Goal: Information Seeking & Learning: Learn about a topic

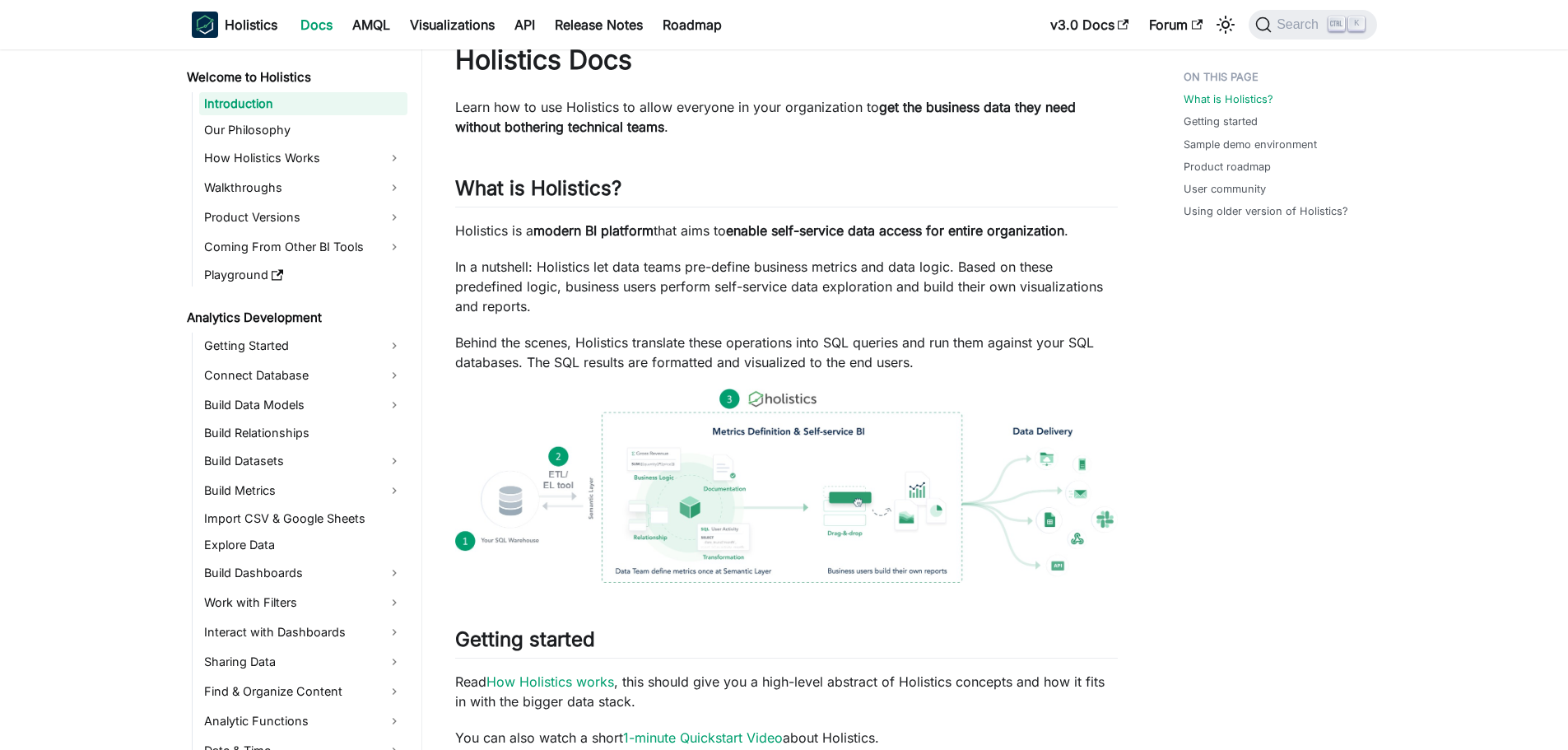
scroll to position [82, 0]
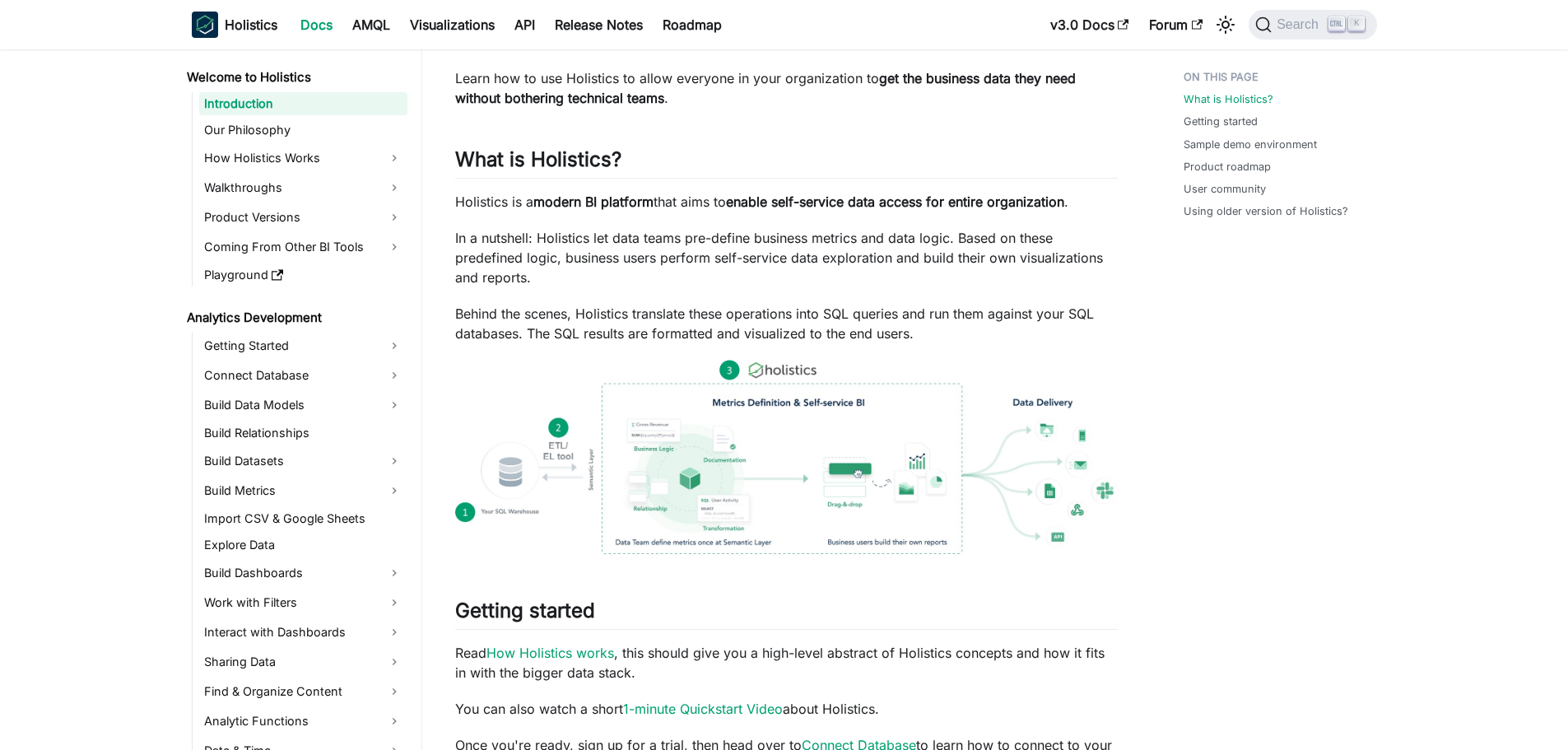
click at [315, 18] on link "Docs" at bounding box center [316, 25] width 51 height 27
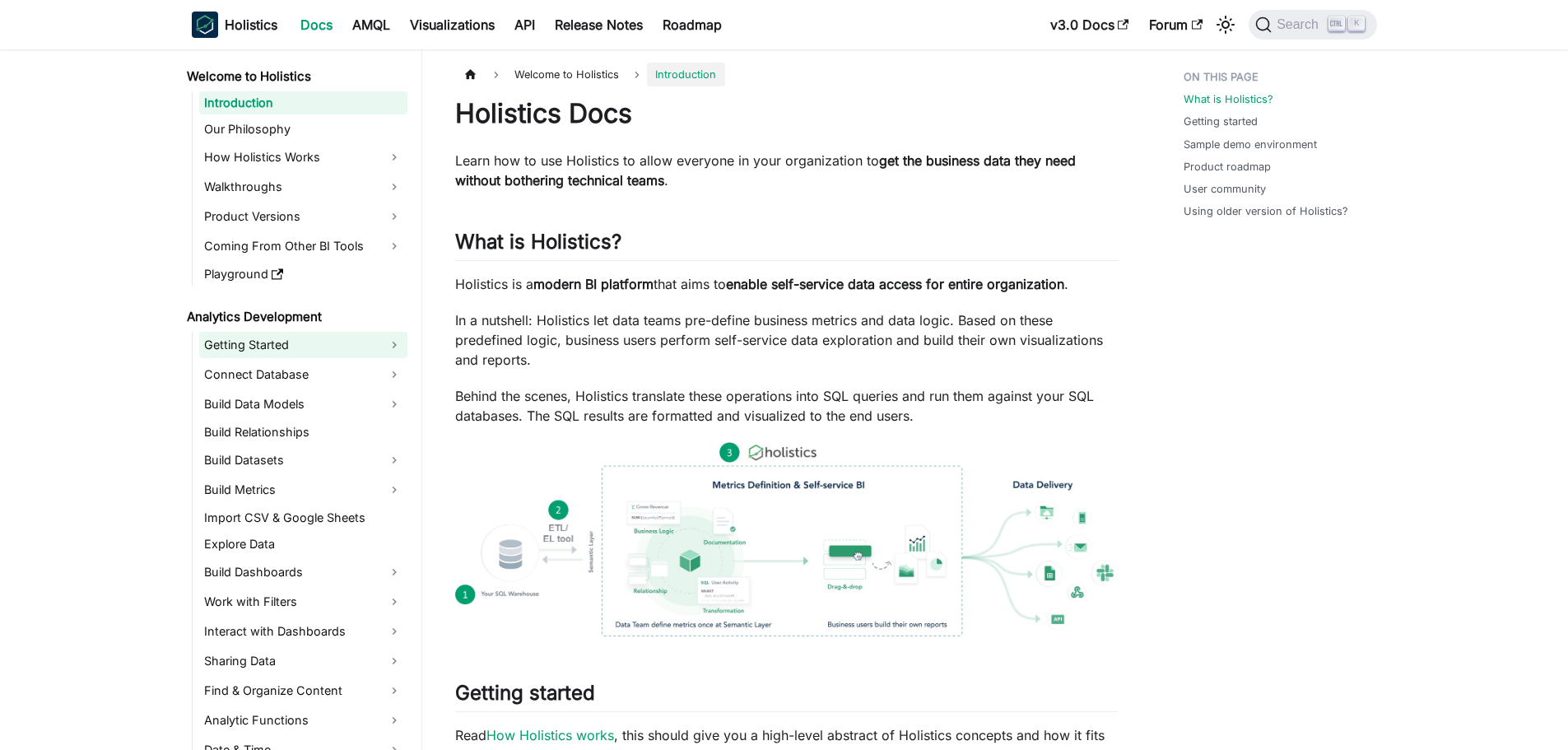
scroll to position [0, 0]
click at [312, 155] on link "How Holistics Works" at bounding box center [303, 158] width 208 height 27
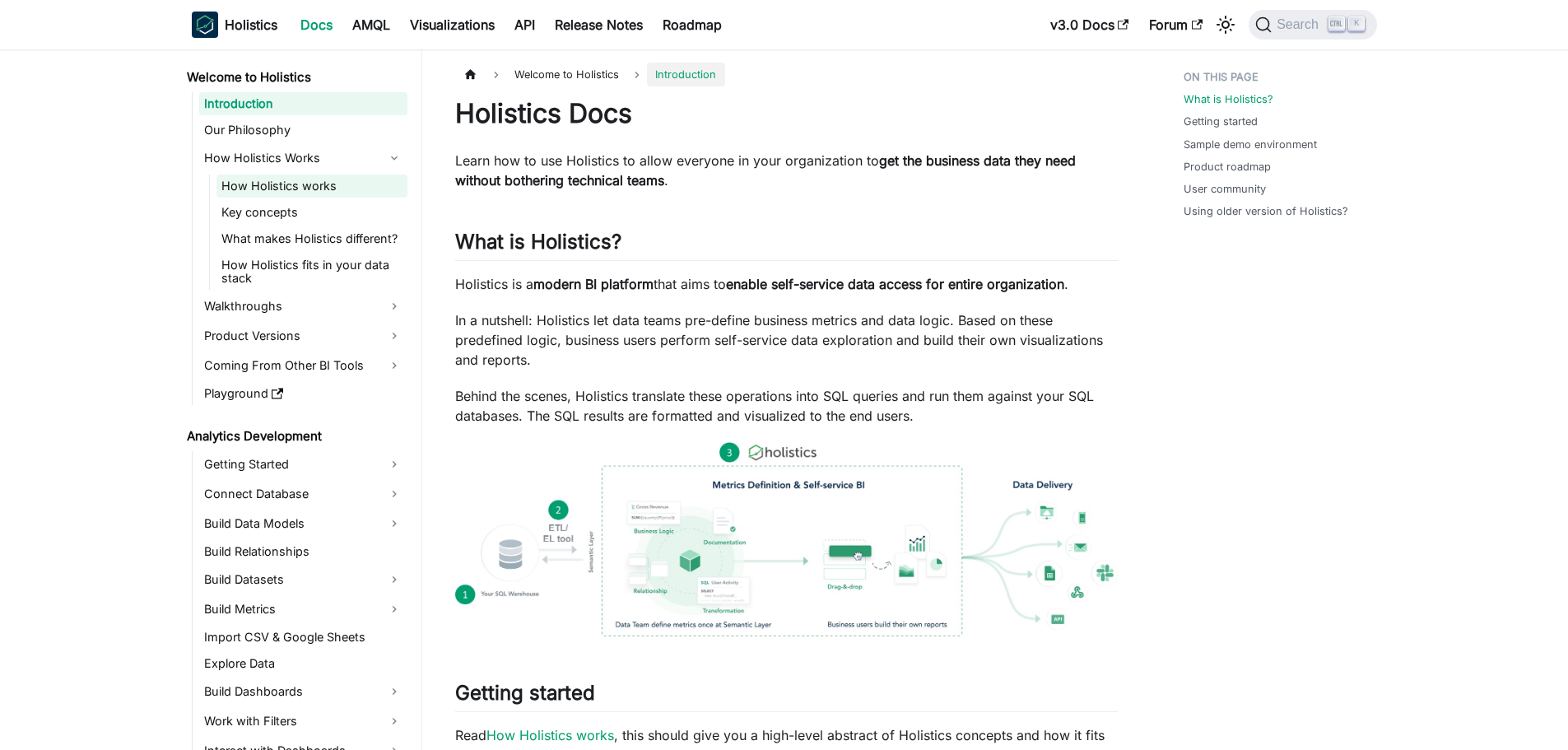
click at [339, 182] on link "How Holistics works" at bounding box center [311, 186] width 191 height 23
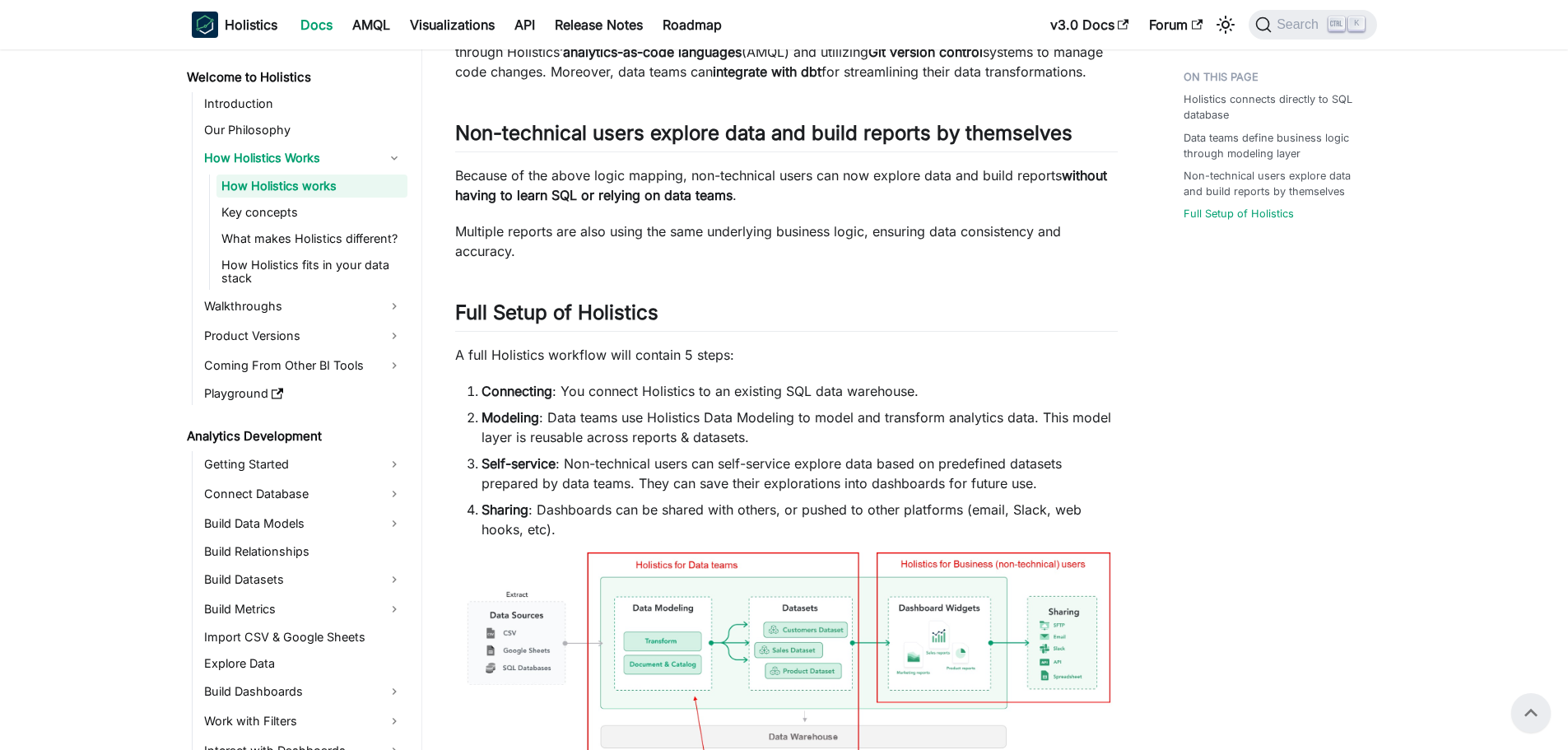
scroll to position [658, 0]
click at [302, 205] on link "Key concepts" at bounding box center [311, 211] width 191 height 23
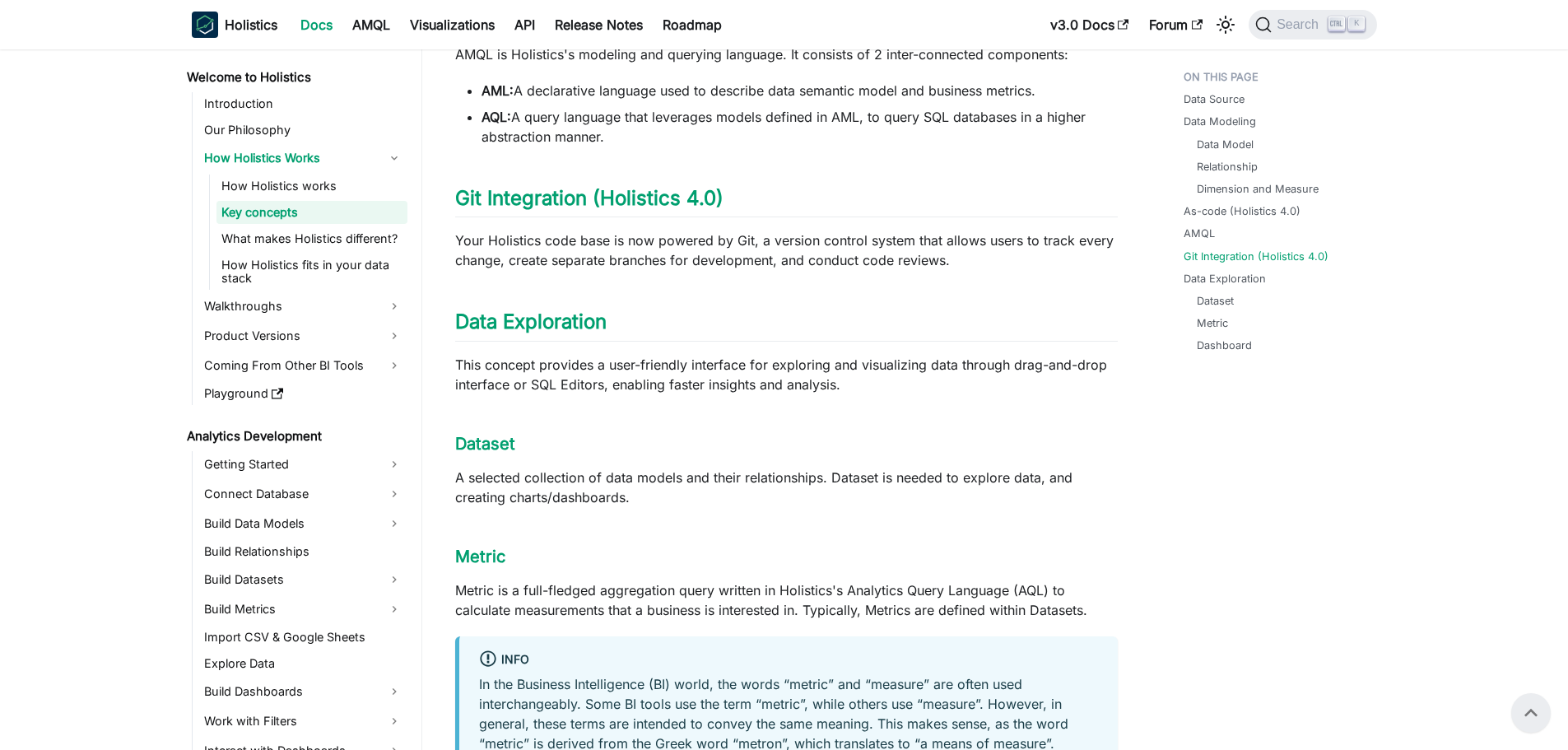
scroll to position [1128, 0]
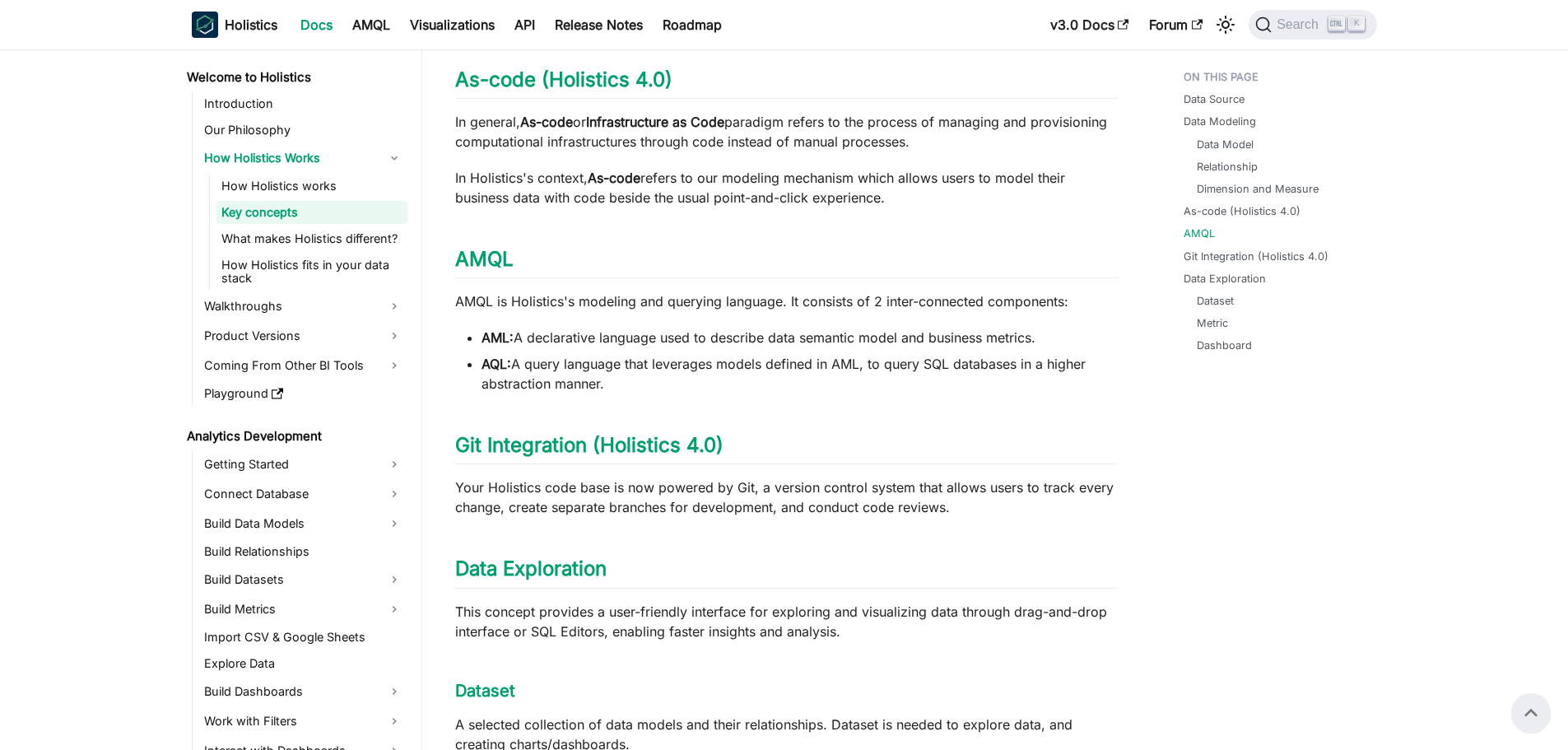
click at [311, 224] on ul "How Holistics works Key concepts What makes Holistics different? How Holistics …" at bounding box center [308, 232] width 199 height 116
click at [314, 235] on link "What makes Holistics different?" at bounding box center [311, 238] width 191 height 23
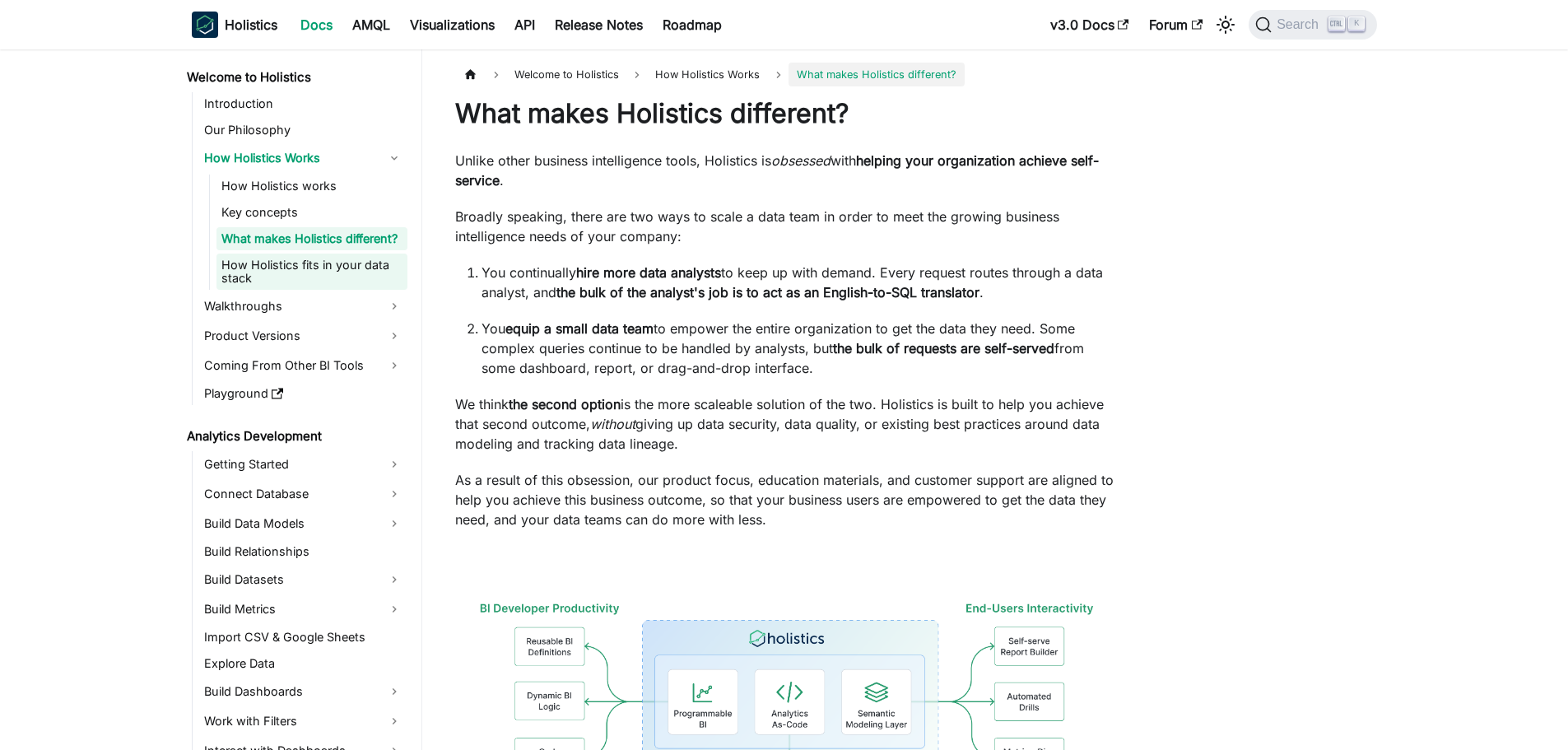
click at [314, 259] on link "How Holistics fits in your data stack" at bounding box center [311, 272] width 191 height 37
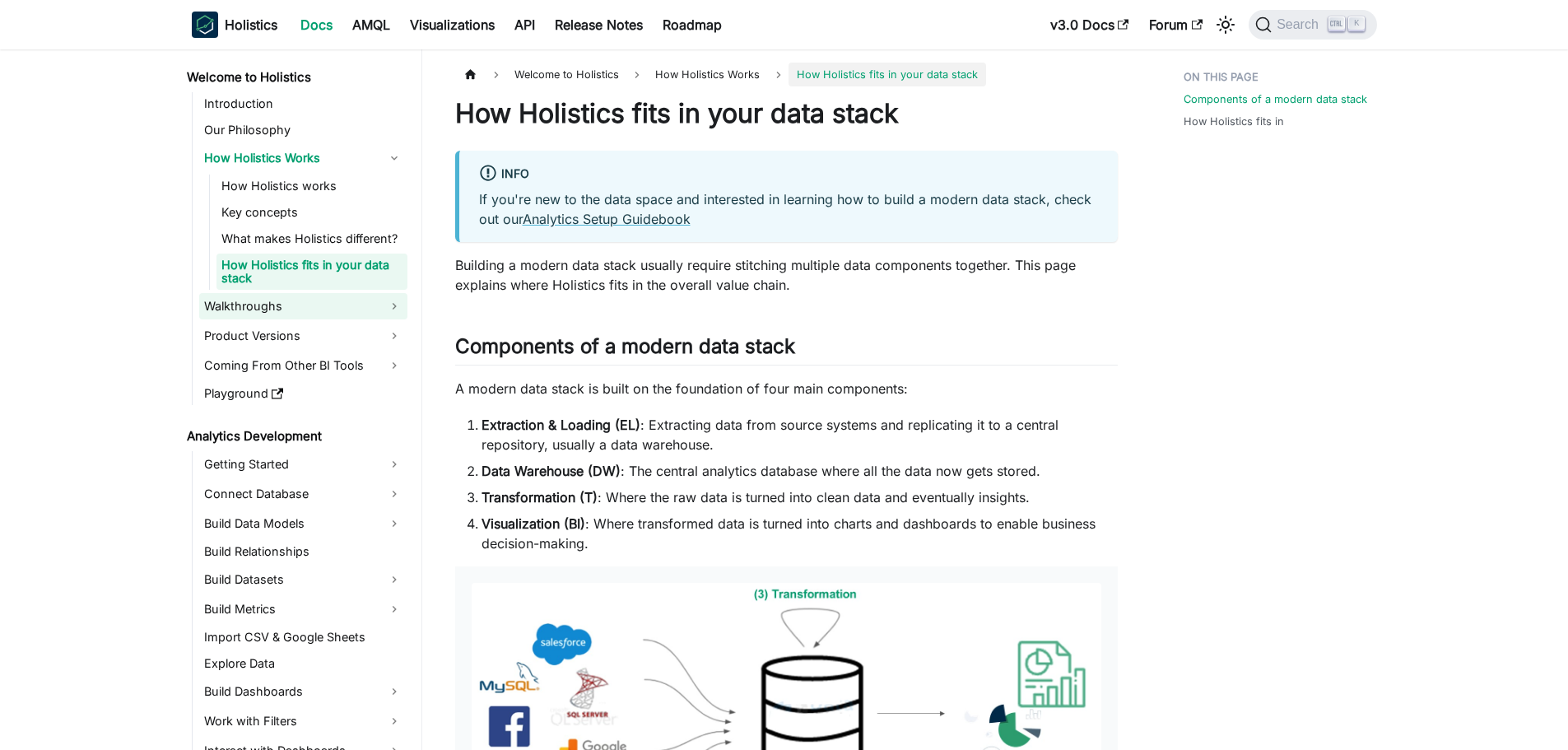
click at [297, 298] on link "Walkthroughs" at bounding box center [303, 306] width 208 height 27
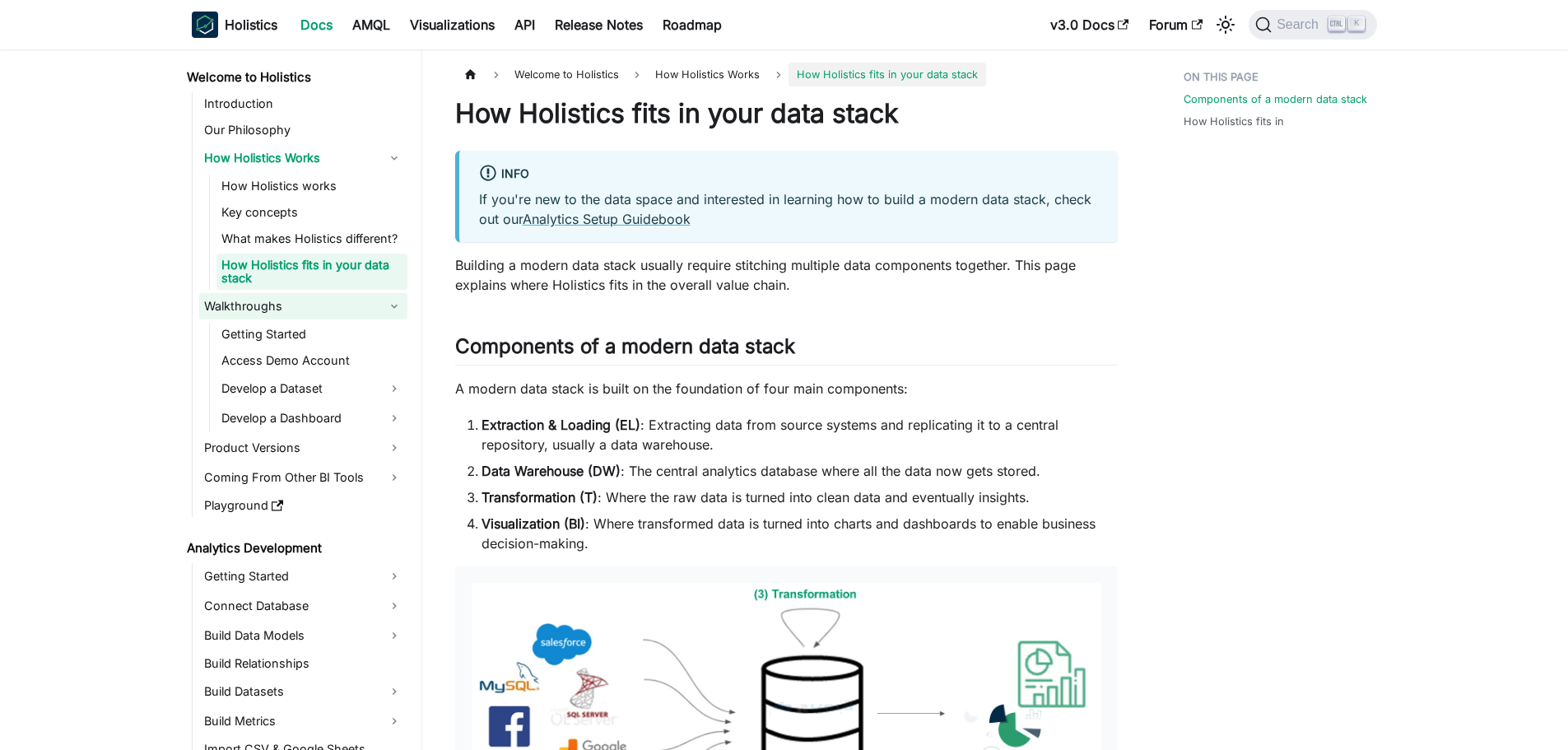
click at [297, 310] on link "Walkthroughs" at bounding box center [303, 306] width 208 height 27
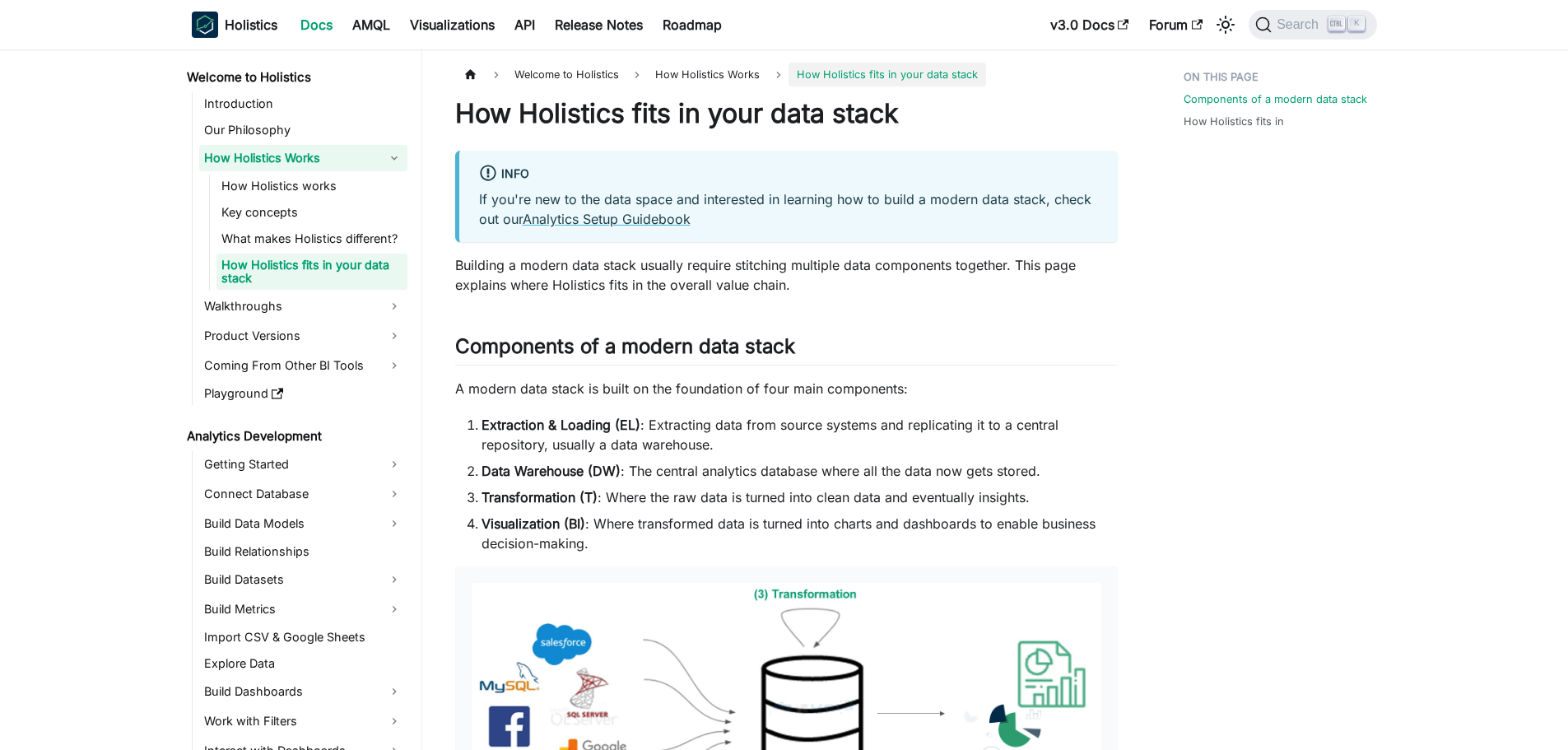
click at [299, 152] on link "How Holistics Works" at bounding box center [303, 158] width 208 height 27
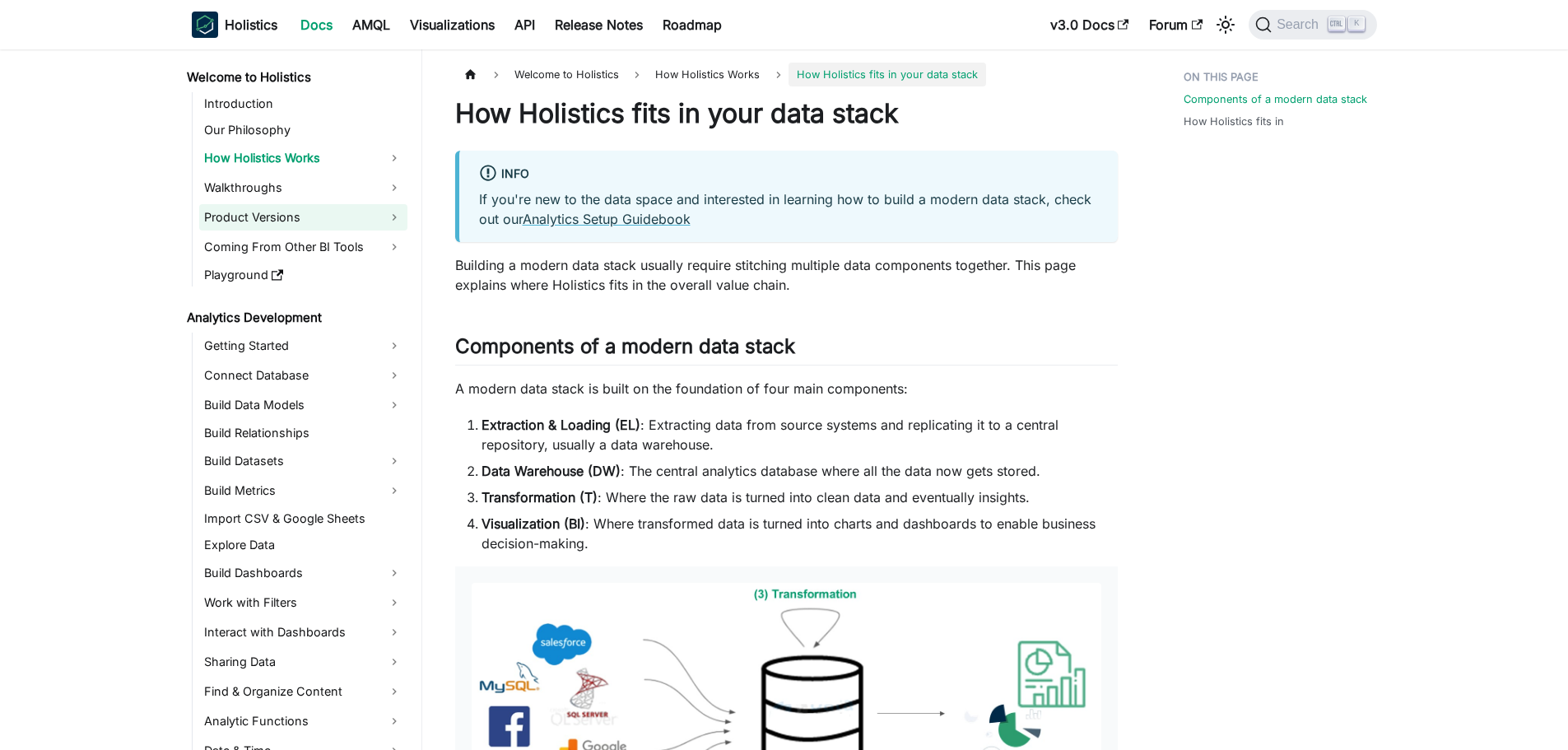
click at [289, 216] on link "Product Versions" at bounding box center [303, 217] width 208 height 27
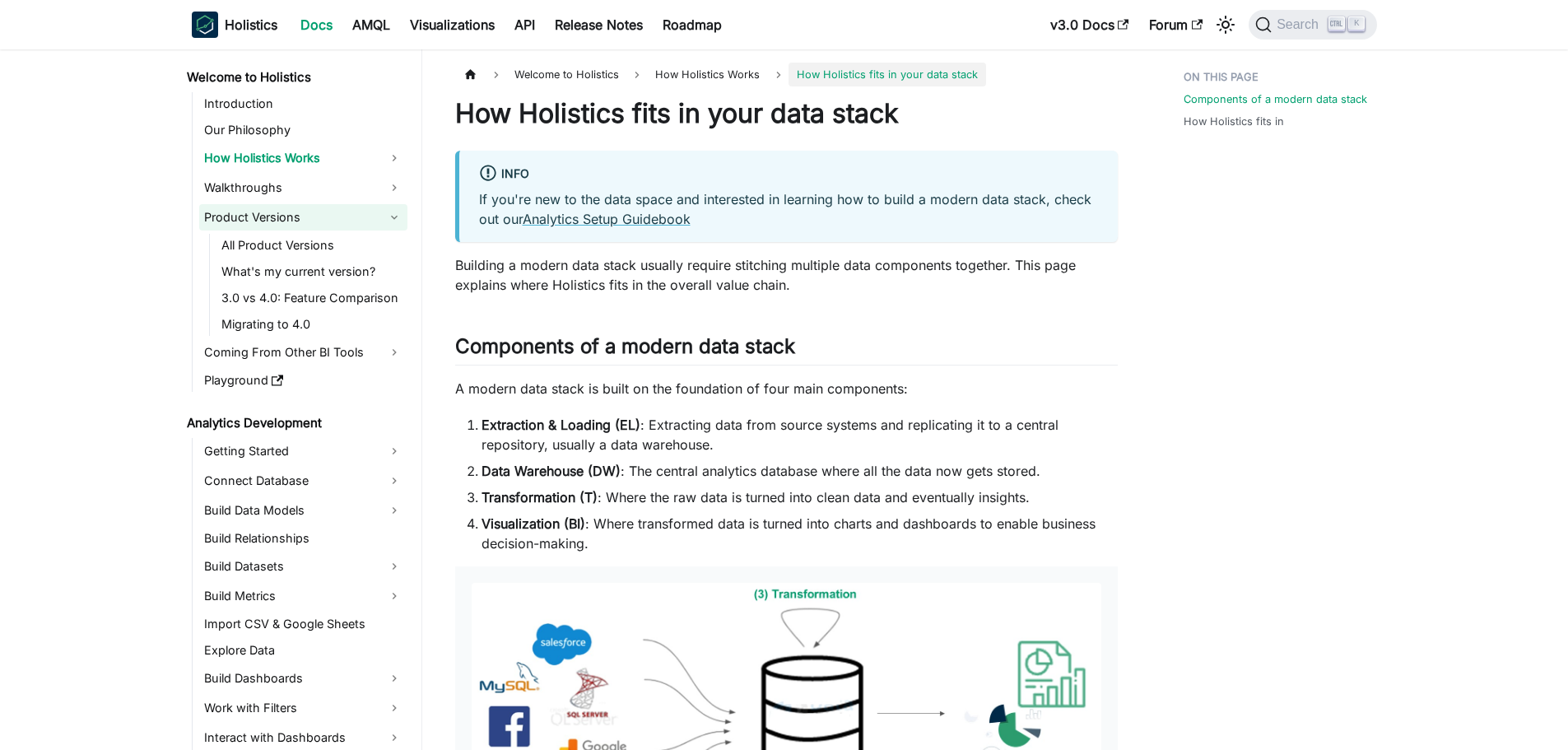
click at [289, 216] on link "Product Versions" at bounding box center [303, 217] width 208 height 27
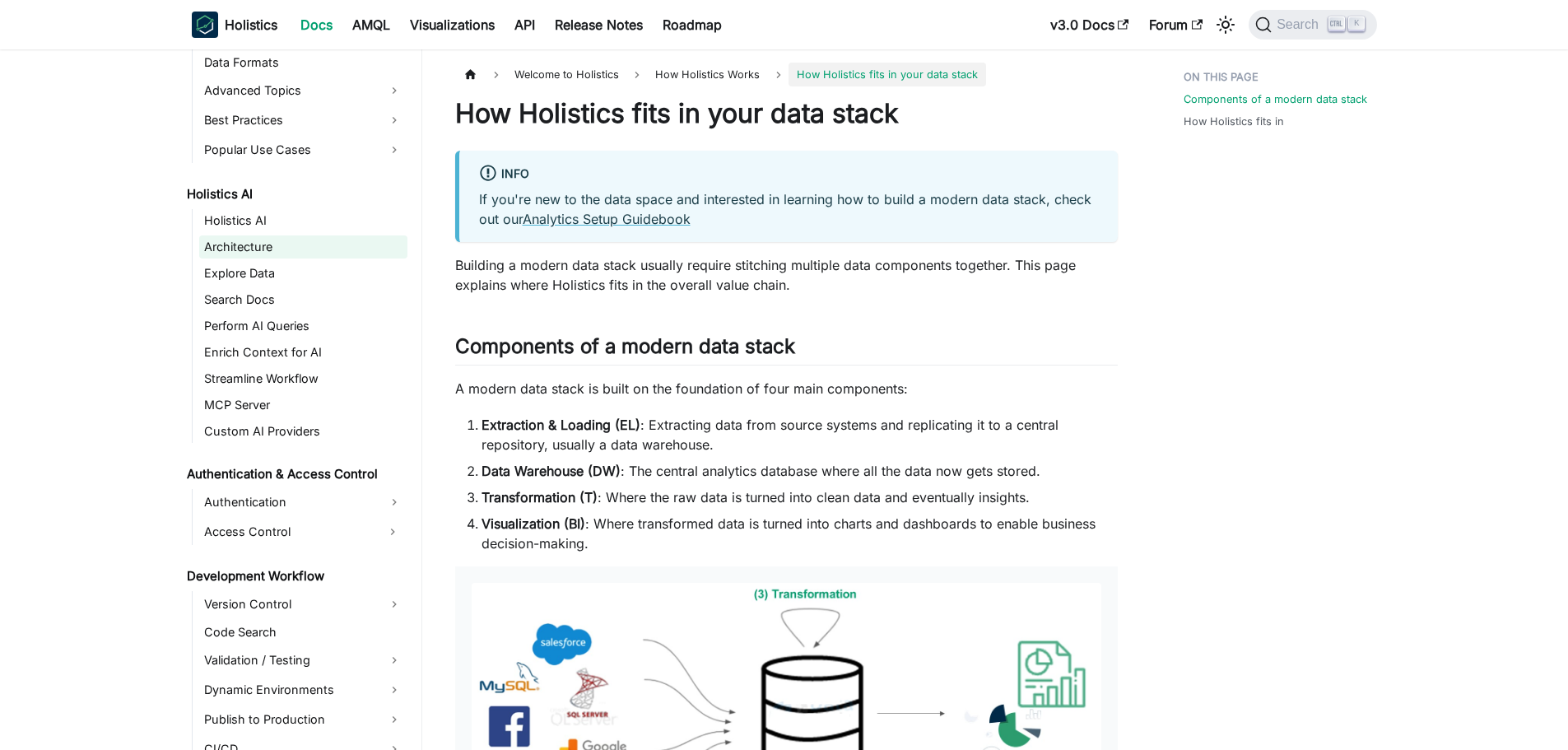
scroll to position [741, 0]
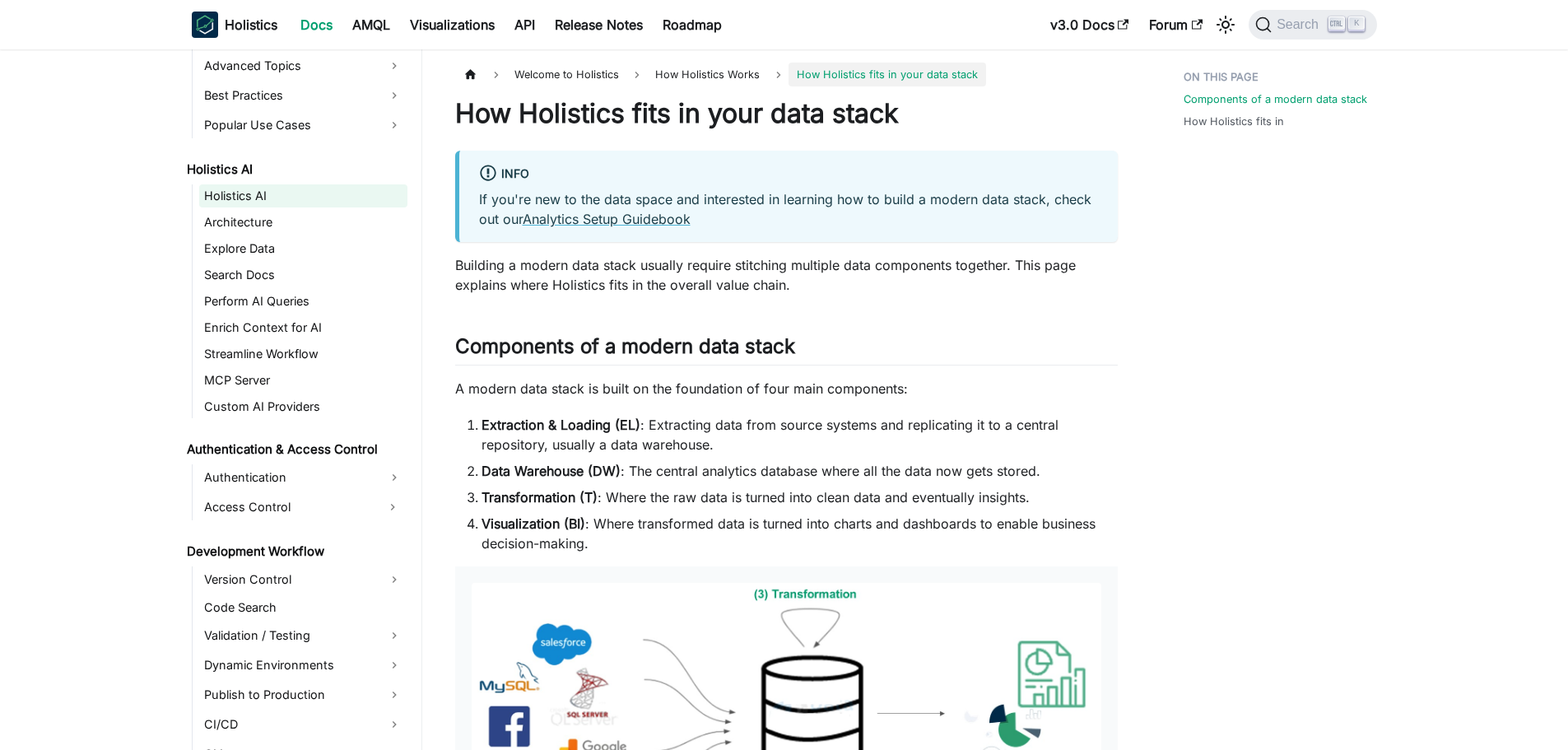
click at [267, 200] on link "Holistics AI" at bounding box center [303, 196] width 208 height 23
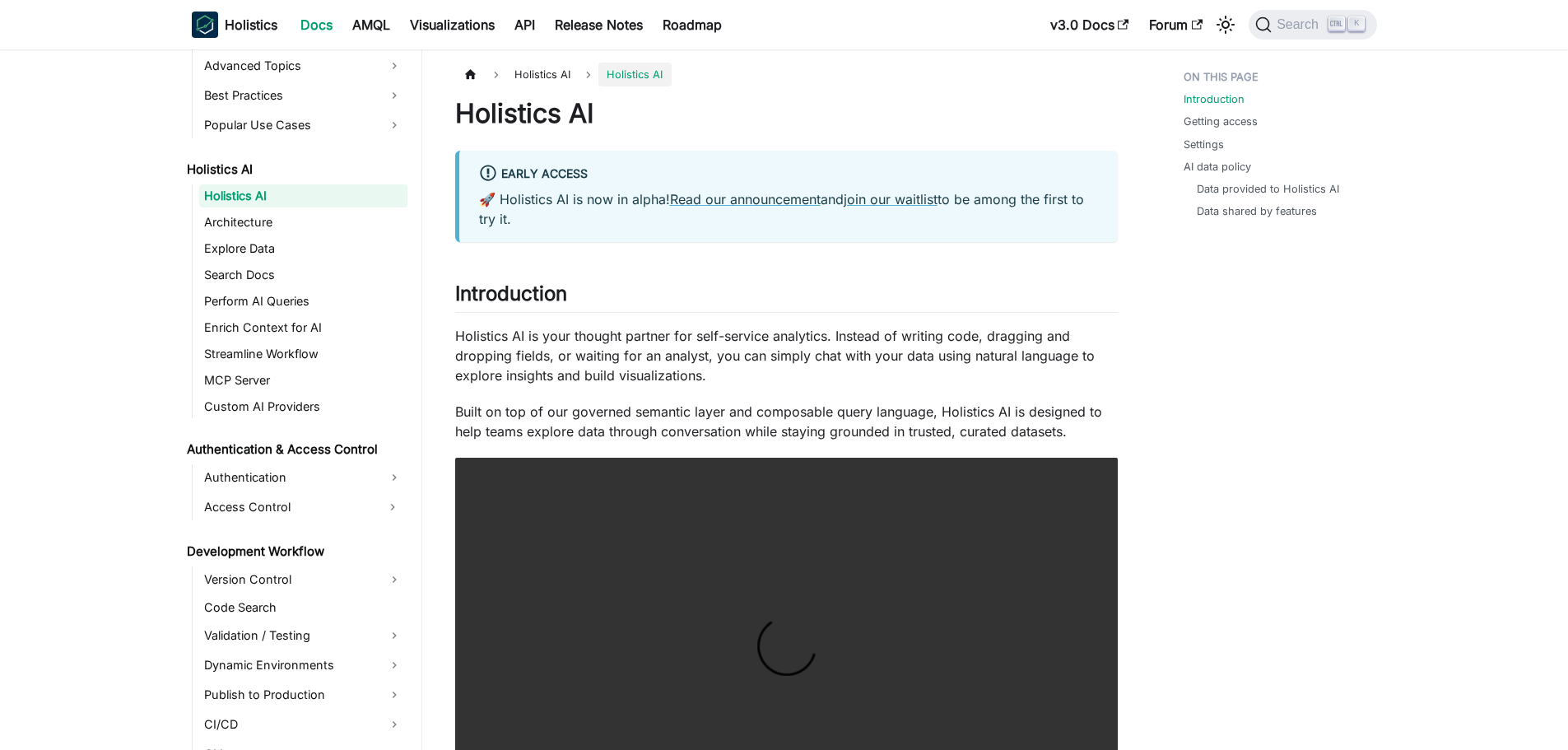
scroll to position [82, 0]
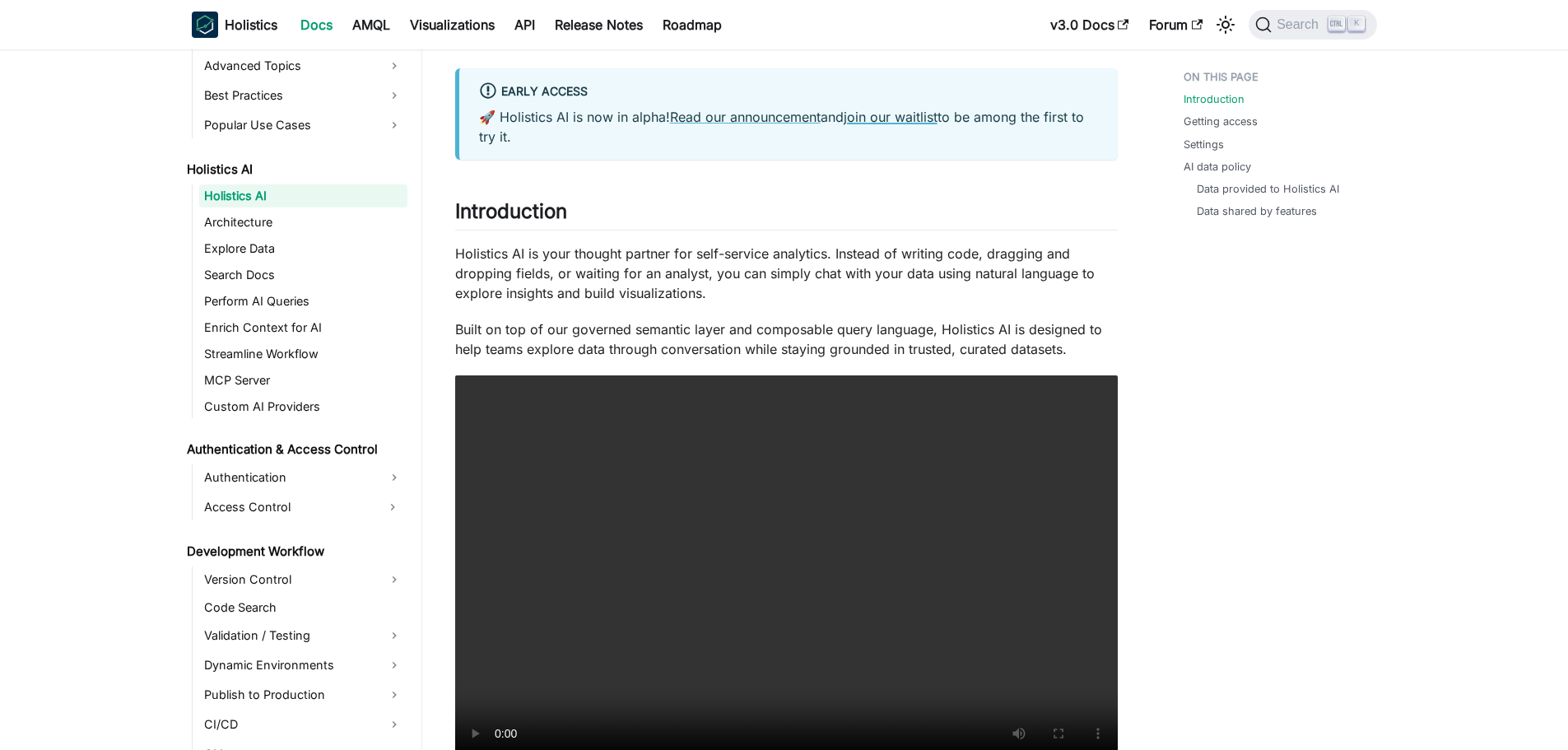
click at [909, 121] on link "join our waitlist" at bounding box center [890, 117] width 94 height 17
click at [699, 121] on link "Read our announcement" at bounding box center [745, 117] width 150 height 17
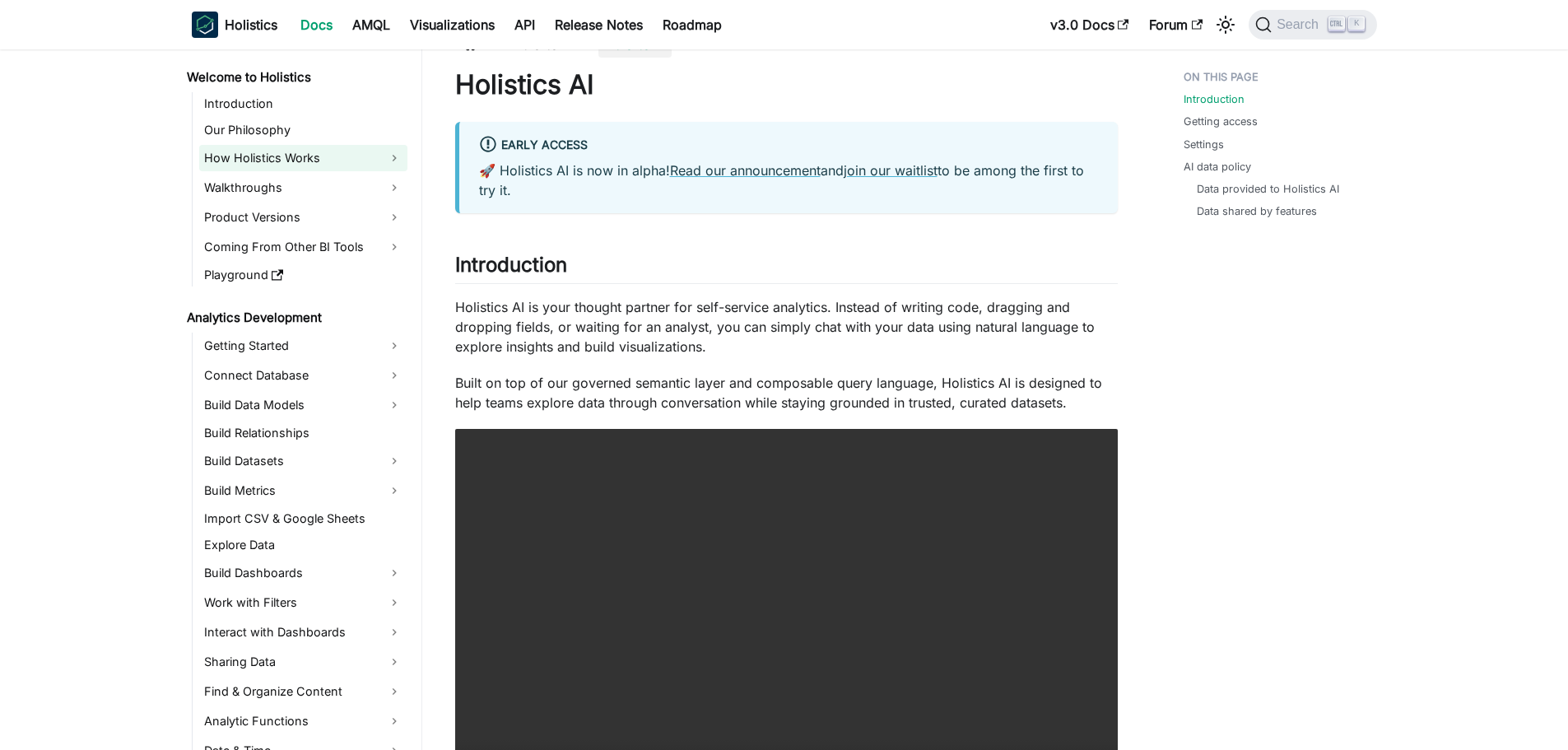
scroll to position [0, 0]
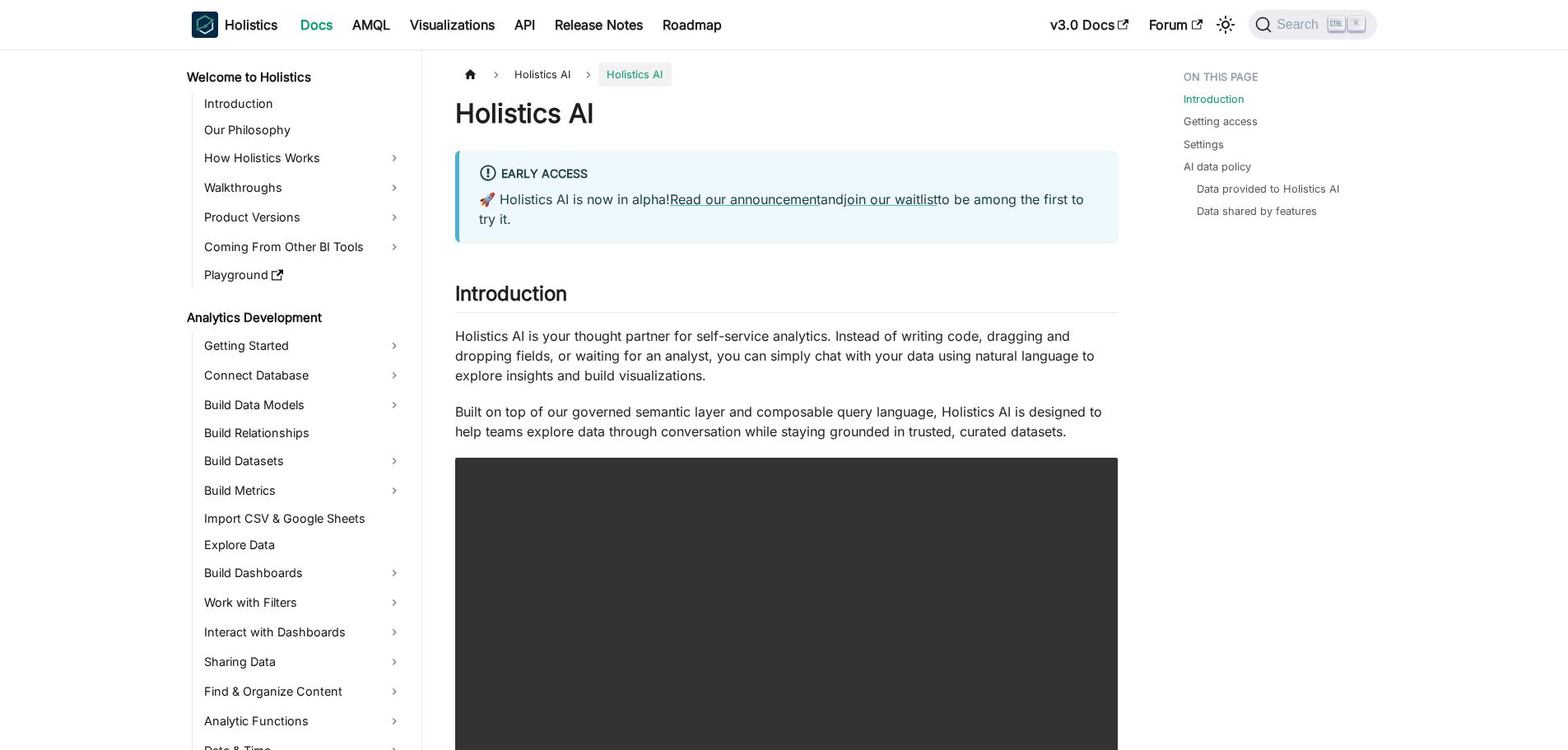
click at [328, 18] on link "Docs" at bounding box center [316, 25] width 51 height 27
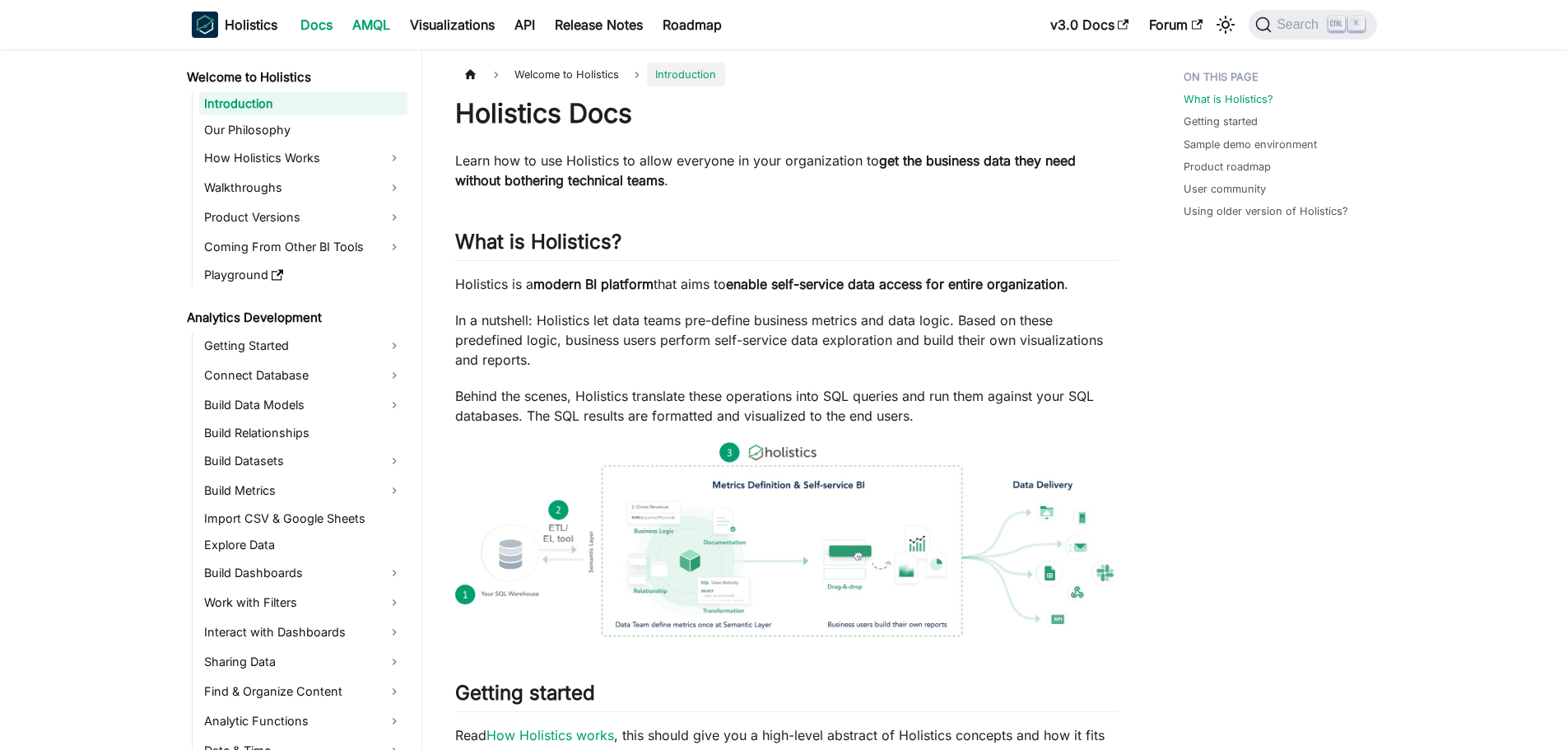
click at [390, 23] on link "AMQL" at bounding box center [371, 25] width 57 height 27
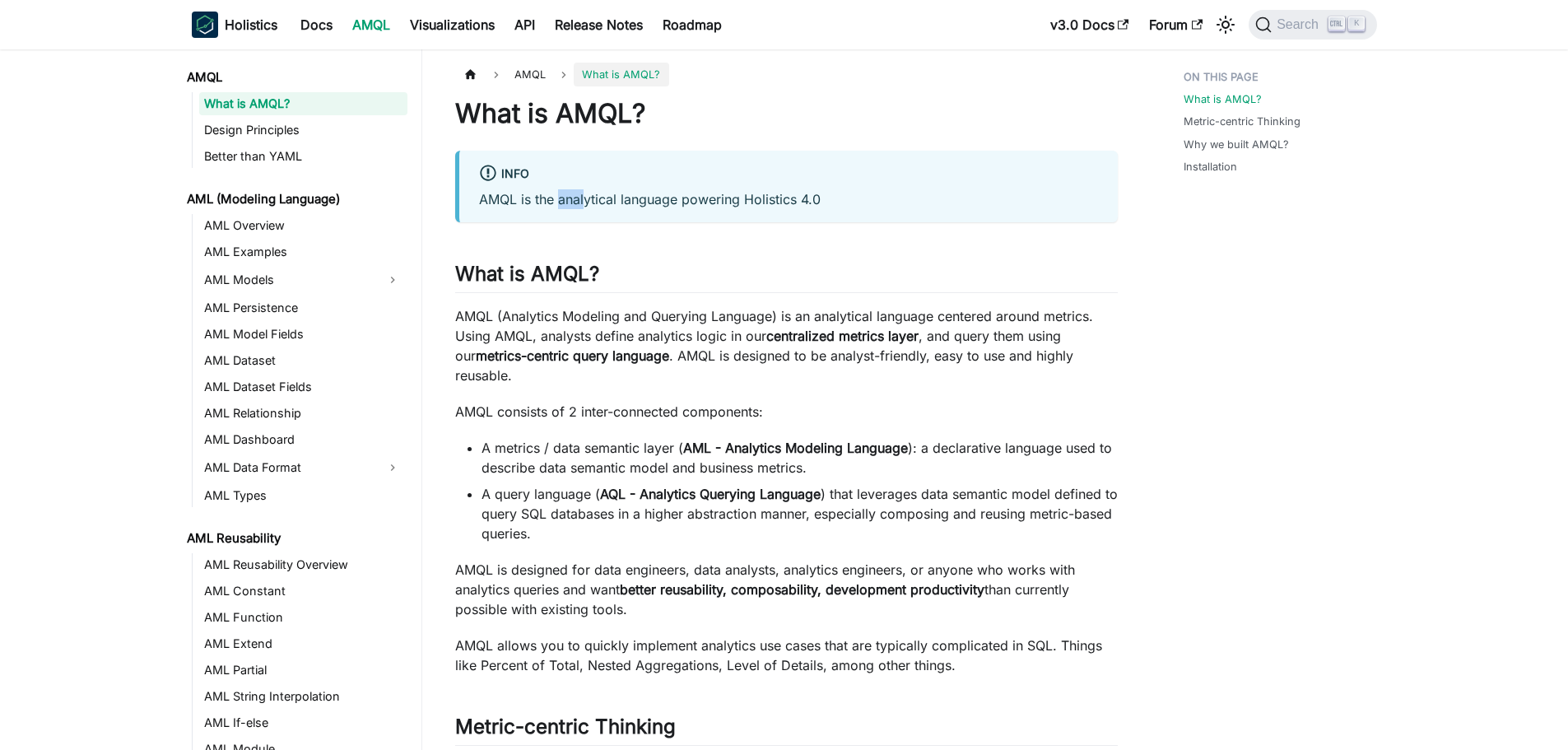
drag, startPoint x: 559, startPoint y: 201, endPoint x: 576, endPoint y: 256, distance: 57.6
click at [588, 205] on p "AMQL is the analytical language powering Holistics 4.0" at bounding box center [788, 200] width 619 height 20
click at [569, 304] on div "What is AMQL? info AMQL is the analytical language powering Holistics 4.0 What …" at bounding box center [786, 740] width 663 height 1288
drag, startPoint x: 504, startPoint y: 318, endPoint x: 772, endPoint y: 314, distance: 268.0
click at [772, 314] on p "AMQL (Analytics Modeling and Querying Language) is an analytical language cente…" at bounding box center [786, 346] width 663 height 79
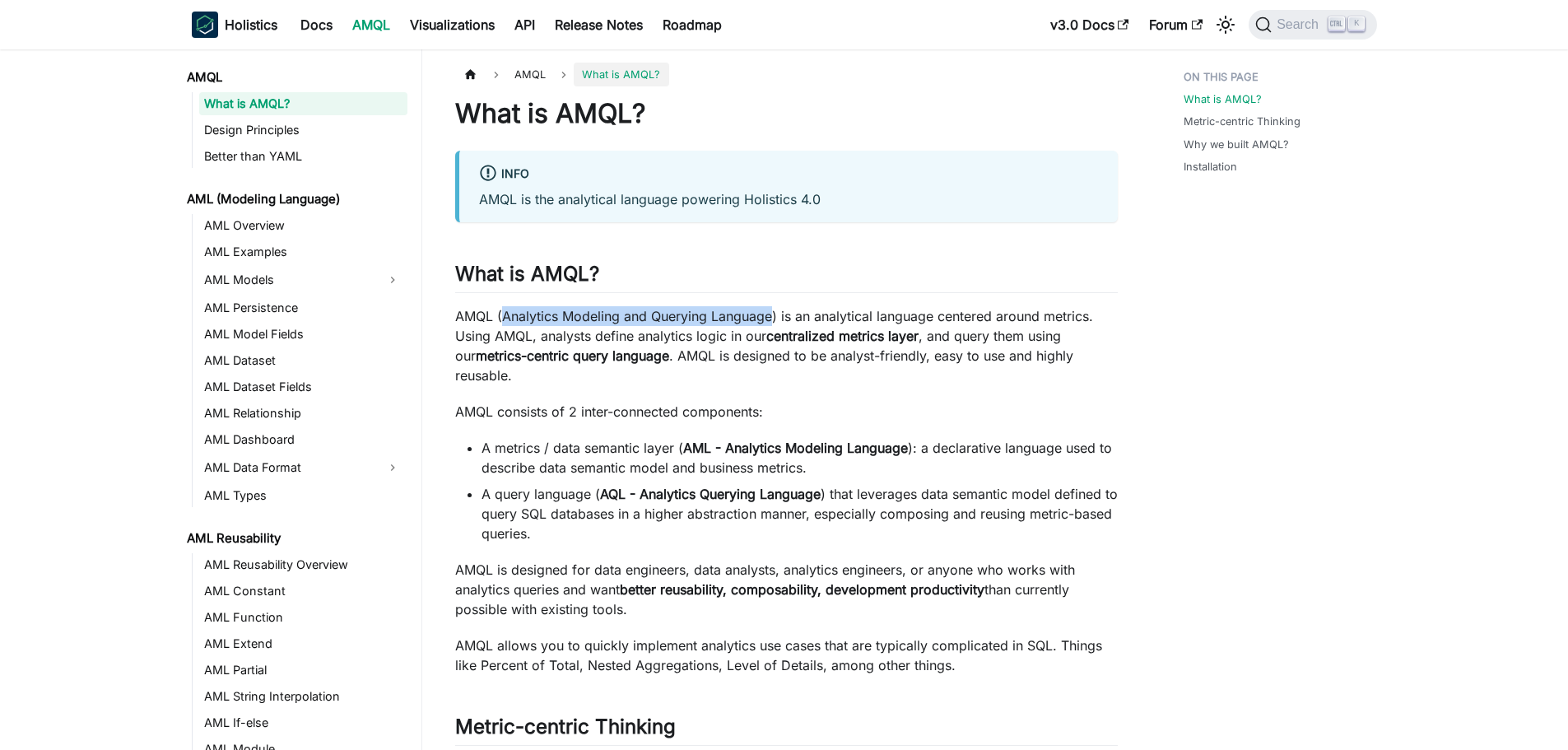
copy p "Analytics Modeling and Querying Language"
drag, startPoint x: 454, startPoint y: 315, endPoint x: 779, endPoint y: 319, distance: 325.0
click at [779, 319] on article "AMQL What is AMQL? On this page What is AMQL? info AMQL is the analytical langu…" at bounding box center [785, 723] width 689 height 1323
copy p "AMQL (Analytics Modeling and Querying Language)"
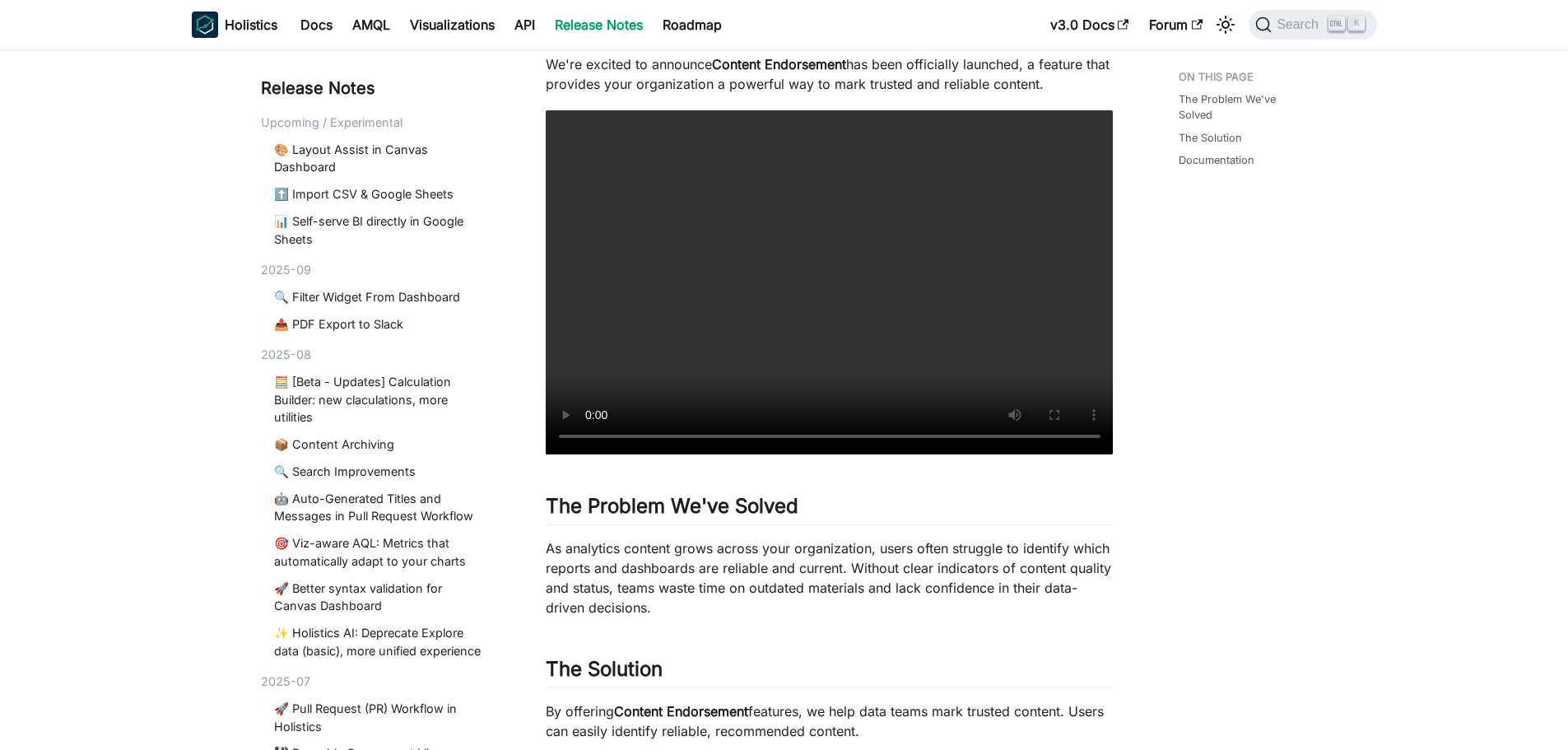
scroll to position [165, 0]
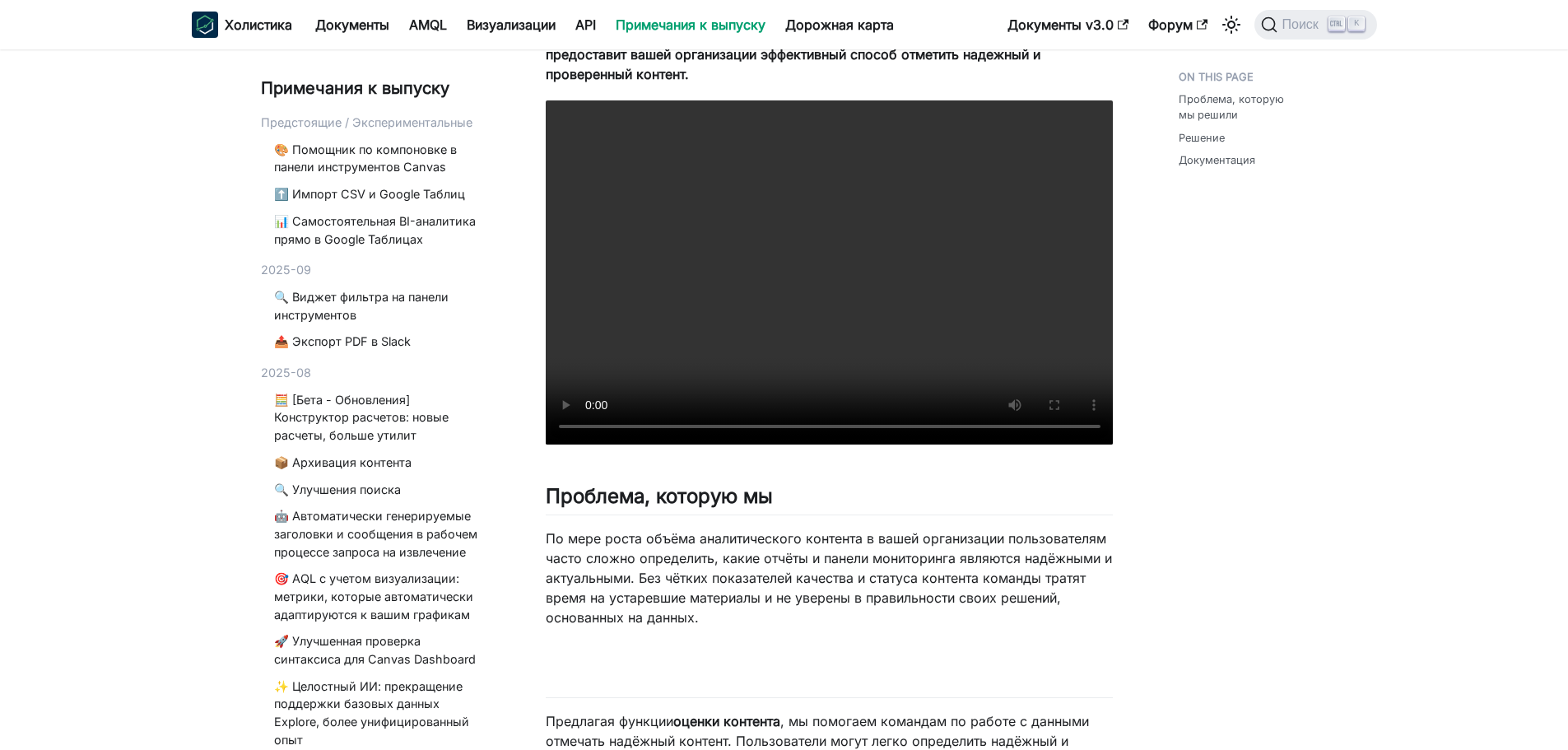
click at [1175, 302] on div "Проблема, которую мы решили Решение Документация" at bounding box center [1236, 461] width 181 height 1102
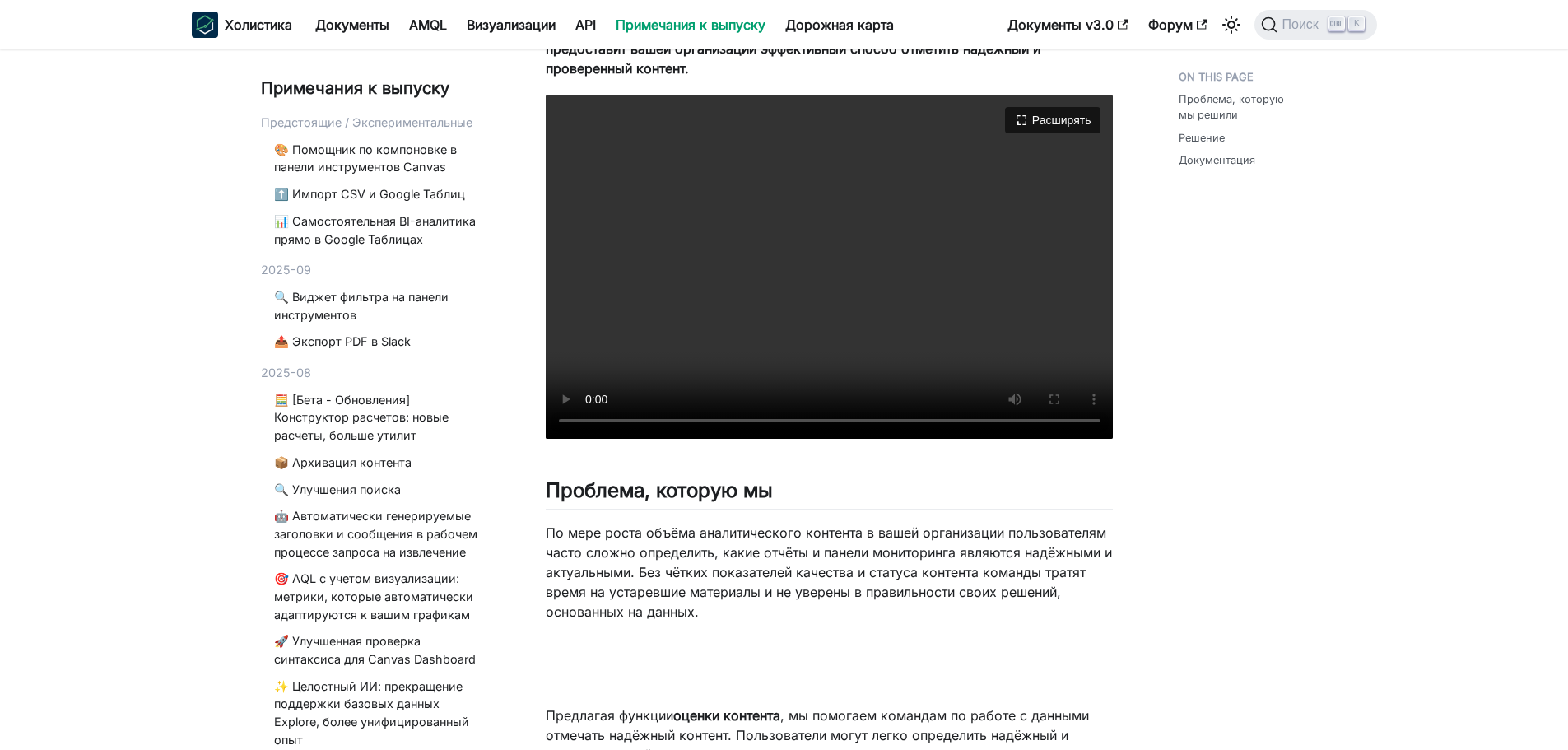
scroll to position [140, 0]
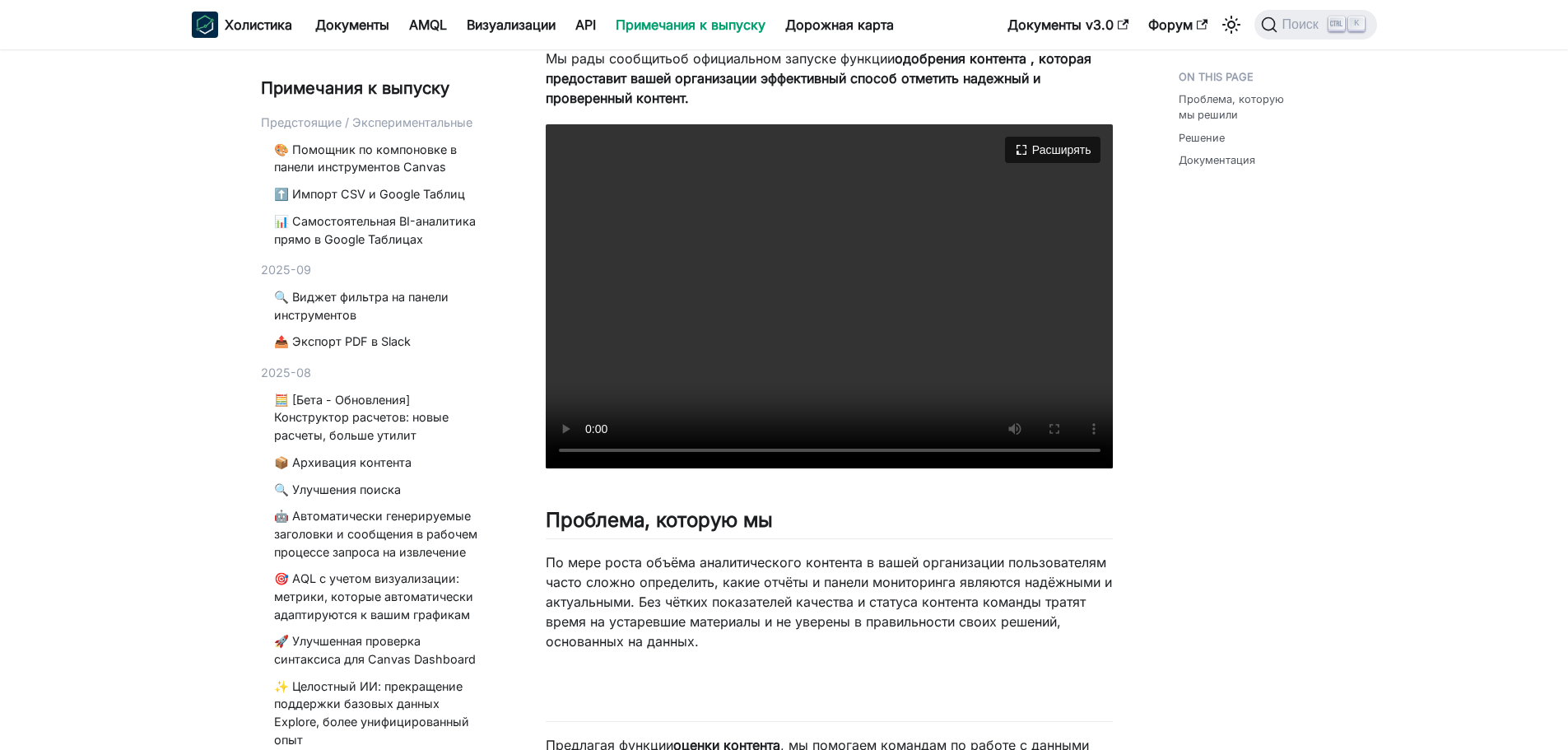
click at [575, 452] on video "Ваш браузер не поддерживает встраивание видео, но вы можете его загрузить ." at bounding box center [829, 296] width 568 height 344
click at [695, 367] on video "Ваш браузер не поддерживает встраивание видео, но вы можете его загрузить ." at bounding box center [829, 296] width 568 height 344
